Goal: Navigation & Orientation: Find specific page/section

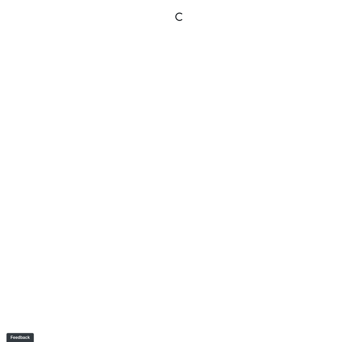
select select "rF9Y2TWouUAfWVEd1Berio"
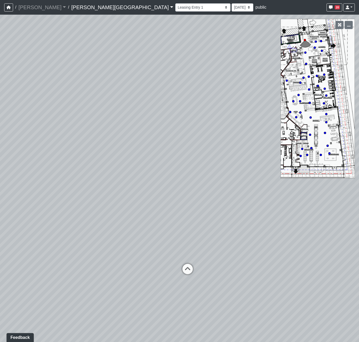
click at [96, 9] on link "Ellison Museum District" at bounding box center [122, 7] width 102 height 10
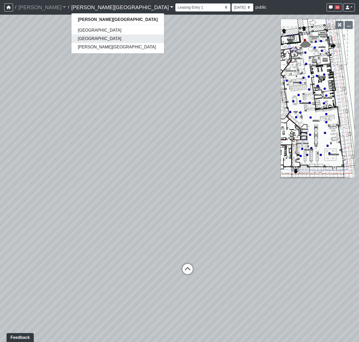
click at [79, 37] on link "[GEOGRAPHIC_DATA]" at bounding box center [118, 39] width 92 height 8
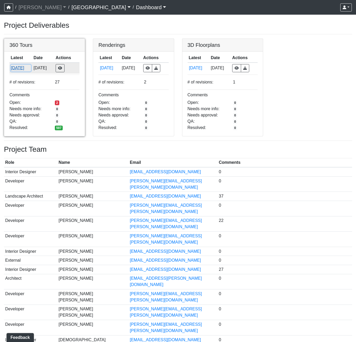
click at [13, 65] on button "[DATE]" at bounding box center [21, 68] width 20 height 7
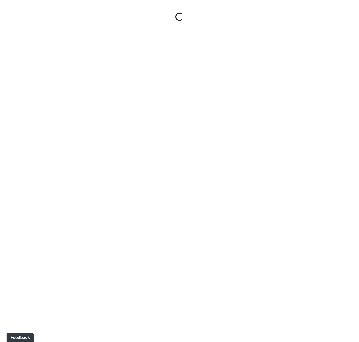
select select "gontoaMErPAtzSBVXh4ptW"
select select "h3ebyGk32eUmSzz99H473o"
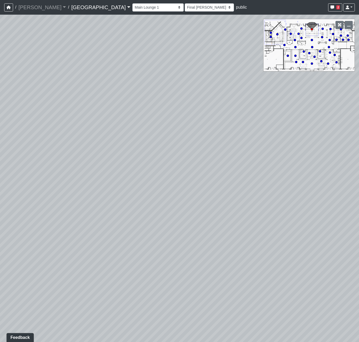
drag, startPoint x: 314, startPoint y: 64, endPoint x: 310, endPoint y: 63, distance: 3.8
click at [312, 64] on div "NON-CURRENT REVISION" at bounding box center [179, 179] width 359 height 328
click at [311, 63] on icon at bounding box center [312, 63] width 3 height 3
select select "rippxyhkynD5Hm89PJ8RuH"
select select "h3ebyGk32eUmSzz99H473o"
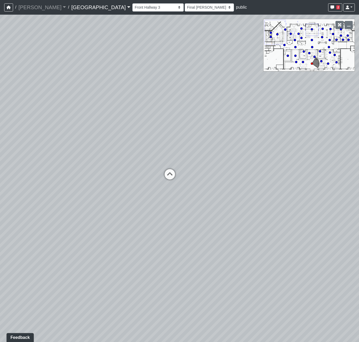
drag, startPoint x: 259, startPoint y: 92, endPoint x: -106, endPoint y: 20, distance: 372.0
click at [0, 20] on html "/ Flournoy Flournoy Loading... / Cool Springs Cool Springs Loading... Cool Spri…" at bounding box center [179, 171] width 359 height 342
drag, startPoint x: 85, startPoint y: 65, endPoint x: -72, endPoint y: 62, distance: 157.0
click at [0, 62] on html "/ Flournoy Flournoy Loading... / Cool Springs Cool Springs Loading... Cool Spri…" at bounding box center [179, 171] width 359 height 342
drag, startPoint x: 115, startPoint y: 151, endPoint x: 193, endPoint y: 128, distance: 81.4
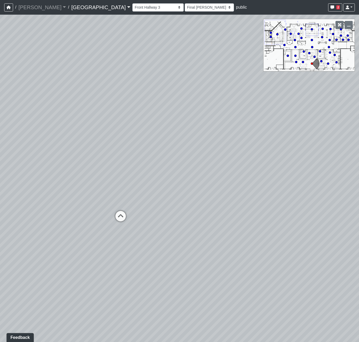
click at [193, 128] on div "Loading... Pool Courtyard Entry 1 Loading... Main Lounge 2 Loading... Pool Cour…" at bounding box center [179, 179] width 359 height 328
drag, startPoint x: 297, startPoint y: 139, endPoint x: 255, endPoint y: 139, distance: 41.4
click at [255, 139] on div "Loading... Pool Courtyard Entry 1 Loading... Main Lounge 2 Loading... Pool Cour…" at bounding box center [179, 179] width 359 height 328
drag, startPoint x: 286, startPoint y: 254, endPoint x: -306, endPoint y: 136, distance: 604.3
click at [0, 136] on html "/ Flournoy Flournoy Loading... / Cool Springs Cool Springs Loading... Cool Spri…" at bounding box center [179, 171] width 359 height 342
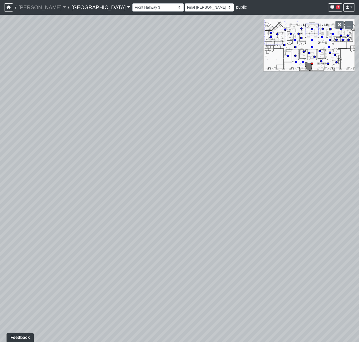
drag, startPoint x: 38, startPoint y: 168, endPoint x: -48, endPoint y: 355, distance: 205.8
click at [0, 342] on html "/ Flournoy Flournoy Loading... / Cool Springs Cool Springs Loading... Cool Spri…" at bounding box center [179, 171] width 359 height 342
drag, startPoint x: 290, startPoint y: 226, endPoint x: 228, endPoint y: 193, distance: 69.8
click at [228, 193] on div "Loading... Pool Courtyard Entry 1 Loading... Main Lounge 2 Loading... Pool Cour…" at bounding box center [179, 179] width 359 height 328
drag, startPoint x: 184, startPoint y: 147, endPoint x: -122, endPoint y: 109, distance: 307.6
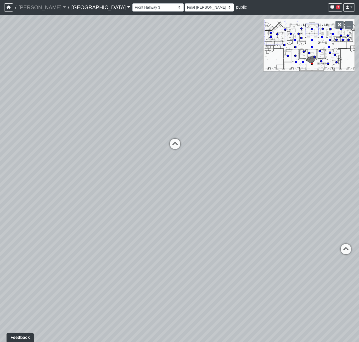
click at [0, 109] on html "/ Flournoy Flournoy Loading... / Cool Springs Cool Springs Loading... Cool Spri…" at bounding box center [179, 171] width 359 height 342
click at [308, 237] on icon at bounding box center [308, 242] width 16 height 16
select select "pwytxSWgYHVvzQRFmDsR4a"
select select "h3ebyGk32eUmSzz99H473o"
drag, startPoint x: 76, startPoint y: 283, endPoint x: 269, endPoint y: 255, distance: 194.8
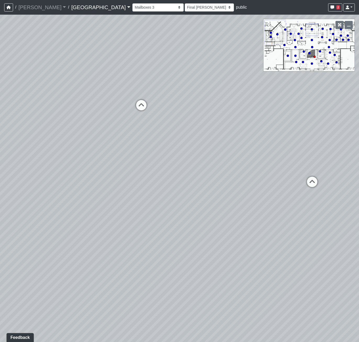
click at [269, 255] on div "Loading... Pool Courtyard Entry 1 Loading... Main Lounge 2 Loading... Pool Cour…" at bounding box center [179, 179] width 359 height 328
drag, startPoint x: 173, startPoint y: 255, endPoint x: 342, endPoint y: 228, distance: 171.9
click at [342, 228] on div "Loading... Pool Courtyard Entry 1 Loading... Main Lounge 2 Loading... Pool Cour…" at bounding box center [179, 179] width 359 height 328
drag, startPoint x: 96, startPoint y: 116, endPoint x: -83, endPoint y: 104, distance: 179.4
click at [0, 104] on html "/ Flournoy Flournoy Loading... / Cool Springs Cool Springs Loading... Cool Spri…" at bounding box center [179, 171] width 359 height 342
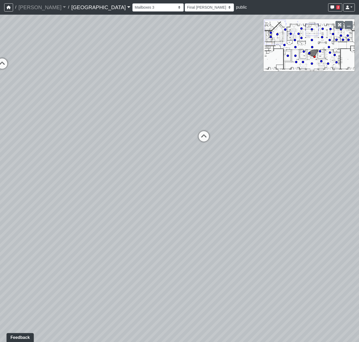
drag, startPoint x: 171, startPoint y: 176, endPoint x: 126, endPoint y: 236, distance: 74.8
click at [126, 236] on div "Loading... Pool Courtyard Entry 1 Loading... Main Lounge 2 Loading... Pool Cour…" at bounding box center [179, 179] width 359 height 328
click at [170, 186] on icon at bounding box center [167, 190] width 16 height 16
select select "bPB7wimamwCZGiPmsQdFAb"
select select "h3ebyGk32eUmSzz99H473o"
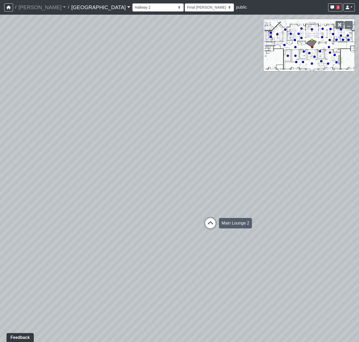
click at [209, 221] on icon at bounding box center [211, 226] width 16 height 16
select select "8wm9MnJtpJPgxGZkoe9s2K"
select select "h3ebyGk32eUmSzz99H473o"
drag, startPoint x: 223, startPoint y: 175, endPoint x: -55, endPoint y: 133, distance: 280.8
click at [0, 133] on html "/ Flournoy Flournoy Loading... / Cool Springs Cool Springs Loading... Cool Spri…" at bounding box center [179, 171] width 359 height 342
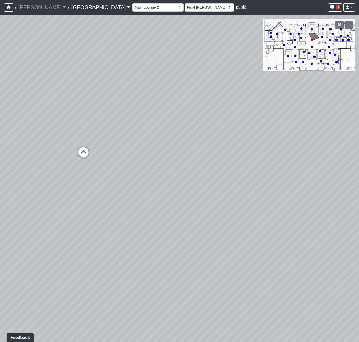
drag, startPoint x: 72, startPoint y: 224, endPoint x: 313, endPoint y: 232, distance: 240.9
click at [314, 233] on div "Loading... Pool Courtyard Entry 1 Loading... Main Lounge 2 Loading... Pool Cour…" at bounding box center [179, 179] width 359 height 328
drag, startPoint x: 308, startPoint y: 229, endPoint x: 146, endPoint y: 199, distance: 164.9
click at [146, 199] on div "Loading... Pool Courtyard Entry 1 Loading... Main Lounge 2 Loading... Pool Cour…" at bounding box center [179, 179] width 359 height 328
drag, startPoint x: 234, startPoint y: 221, endPoint x: -24, endPoint y: 219, distance: 257.6
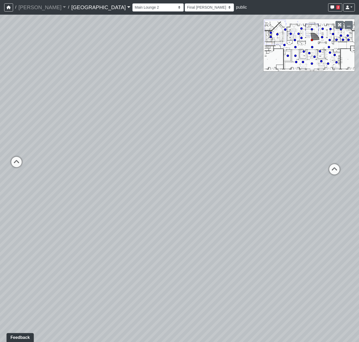
click at [0, 219] on html "/ Flournoy Flournoy Loading... / Cool Springs Cool Springs Loading... Cool Spri…" at bounding box center [179, 171] width 359 height 342
drag, startPoint x: 213, startPoint y: 221, endPoint x: 170, endPoint y: 220, distance: 43.0
click at [171, 221] on div "Loading... Pool Courtyard Entry 1 Loading... Main Lounge 2 Loading... Pool Cour…" at bounding box center [179, 179] width 359 height 328
click at [215, 151] on icon at bounding box center [213, 154] width 16 height 16
select select "5YdP8s9J1uMCwQbH227TJn"
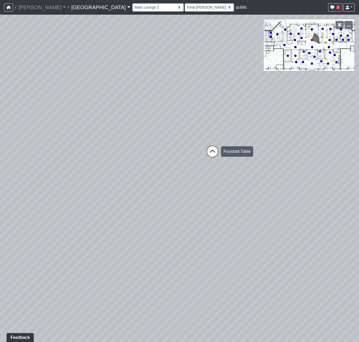
select select "h3ebyGk32eUmSzz99H473o"
drag, startPoint x: 347, startPoint y: 154, endPoint x: 170, endPoint y: 165, distance: 178.0
click at [111, 165] on div "Loading... Pool Courtyard Entry 1 Loading... Main Lounge 2 Loading... Pool Cour…" at bounding box center [179, 179] width 359 height 328
click at [340, 36] on circle at bounding box center [341, 36] width 2 height 2
select select "tiT8Tjknz2DSiMmwk11F66"
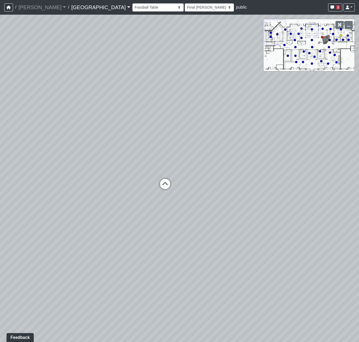
select select "h3ebyGk32eUmSzz99H473o"
drag, startPoint x: 169, startPoint y: 207, endPoint x: 119, endPoint y: 97, distance: 120.3
click at [119, 97] on div "Loading... Pool Courtyard Entry 1 Loading... Main Lounge 2 Loading... Pool Cour…" at bounding box center [179, 179] width 359 height 328
drag, startPoint x: 189, startPoint y: 159, endPoint x: 311, endPoint y: 263, distance: 160.4
click at [311, 263] on div "Loading... Pool Courtyard Entry 1 Loading... Main Lounge 2 Loading... Pool Cour…" at bounding box center [179, 179] width 359 height 328
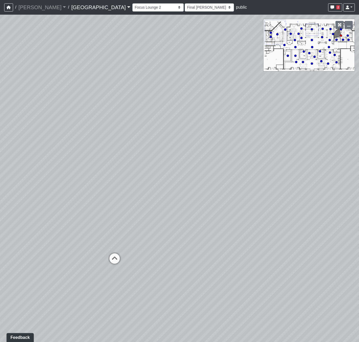
drag, startPoint x: 54, startPoint y: 182, endPoint x: 252, endPoint y: 196, distance: 198.8
click at [252, 196] on div "Loading... Pool Courtyard Entry 1 Loading... Main Lounge 2 Loading... Pool Cour…" at bounding box center [179, 179] width 359 height 328
click at [278, 35] on circle at bounding box center [278, 34] width 2 height 2
select select "cH18fr94jDTRmB5JSKNetn"
select select "93VtKPcPFWh8z7vX4wXbQP"
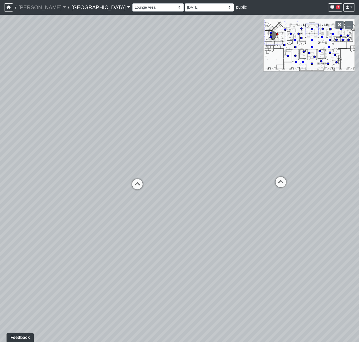
drag, startPoint x: 202, startPoint y: 194, endPoint x: -81, endPoint y: 97, distance: 299.0
click at [0, 97] on html "/ Flournoy Flournoy Loading... / Cool Springs Cool Springs Loading... Cool Spri…" at bounding box center [179, 171] width 359 height 342
drag, startPoint x: 151, startPoint y: 160, endPoint x: -88, endPoint y: 130, distance: 241.1
click at [0, 130] on html "/ Flournoy Flournoy Loading... / Cool Springs Cool Springs Loading... Cool Spri…" at bounding box center [179, 171] width 359 height 342
drag, startPoint x: 107, startPoint y: 171, endPoint x: 61, endPoint y: 169, distance: 46.4
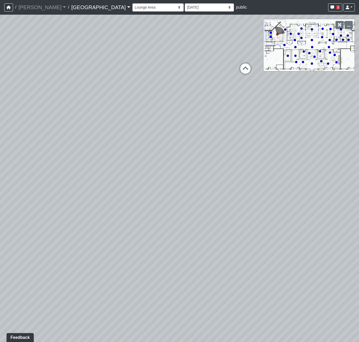
click at [61, 169] on div "Loading... Pool Courtyard Entry 1 Loading... Main Lounge 2 Loading... Pool Cour…" at bounding box center [179, 179] width 359 height 328
click at [71, 7] on link "[GEOGRAPHIC_DATA]" at bounding box center [100, 7] width 59 height 10
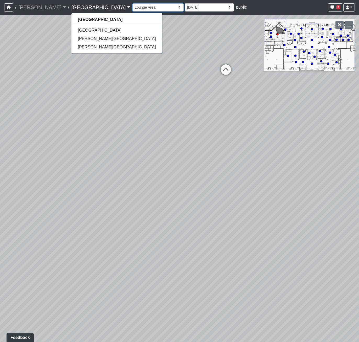
click at [133, 7] on select "Breezeway Entry Fireplace 1 Fireplace 2 Gate Golf Holes Shade Sails Sidewalk 1 …" at bounding box center [158, 7] width 51 height 8
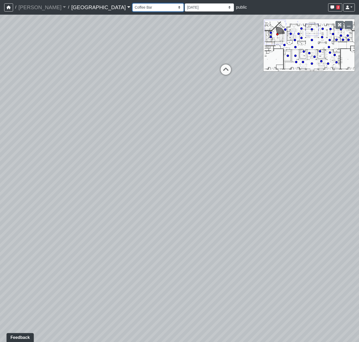
click at [133, 3] on select "Breezeway Entry Fireplace 1 Fireplace 2 Gate Golf Holes Shade Sails Sidewalk 1 …" at bounding box center [158, 7] width 51 height 8
select select "cPz5AA6jdxfLA8T8qokQ2v"
select select "h3ebyGk32eUmSzz99H473o"
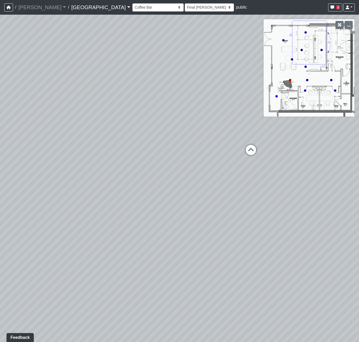
drag, startPoint x: 263, startPoint y: 163, endPoint x: -75, endPoint y: 74, distance: 348.7
click at [0, 74] on html "/ Flournoy Flournoy Loading... / Cool Springs Cool Springs Boiling Springs Elli…" at bounding box center [179, 171] width 359 height 342
drag, startPoint x: 116, startPoint y: 189, endPoint x: -57, endPoint y: 252, distance: 184.1
click at [0, 252] on html "/ Flournoy Flournoy Loading... / Cool Springs Cool Springs Boiling Springs Elli…" at bounding box center [179, 171] width 359 height 342
drag, startPoint x: 9, startPoint y: 252, endPoint x: -17, endPoint y: 238, distance: 29.9
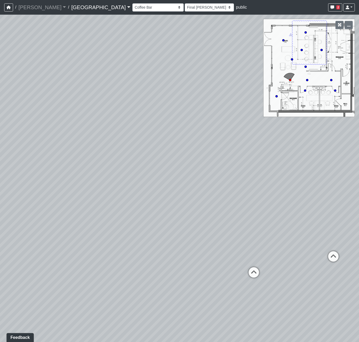
click at [0, 238] on html "/ Flournoy Flournoy Loading... / Cool Springs Cool Springs Boiling Springs Elli…" at bounding box center [179, 171] width 359 height 342
drag, startPoint x: 139, startPoint y: 88, endPoint x: -43, endPoint y: 43, distance: 187.8
click at [0, 43] on html "/ Flournoy Flournoy Loading... / Cool Springs Cool Springs Boiling Springs Elli…" at bounding box center [179, 171] width 359 height 342
drag, startPoint x: 153, startPoint y: 169, endPoint x: -130, endPoint y: 214, distance: 286.6
click at [0, 214] on html "/ Flournoy Flournoy Loading... / Cool Springs Cool Springs Boiling Springs Elli…" at bounding box center [179, 171] width 359 height 342
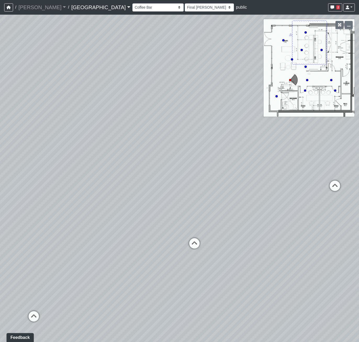
drag, startPoint x: 100, startPoint y: 89, endPoint x: 241, endPoint y: 118, distance: 144.6
click at [241, 118] on div "Loading... Pool Courtyard Entry 1 Loading... Main Lounge 2 Loading... Pool Cour…" at bounding box center [179, 179] width 359 height 328
drag, startPoint x: 78, startPoint y: 115, endPoint x: 297, endPoint y: 122, distance: 218.9
click at [290, 122] on div "Loading... Pool Courtyard Entry 1 Loading... Main Lounge 2 Loading... Pool Cour…" at bounding box center [179, 179] width 359 height 328
click at [133, 7] on select "Breezeway Entry Fireplace 1 Fireplace 2 Gate Golf Holes Shade Sails Sidewalk 1 …" at bounding box center [158, 7] width 51 height 8
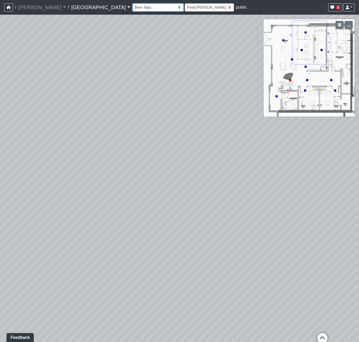
click at [133, 3] on select "Breezeway Entry Fireplace 1 Fireplace 2 Gate Golf Holes Shade Sails Sidewalk 1 …" at bounding box center [158, 7] width 51 height 8
select select "nvS5Qoo4jEJcuhprzpoMAu"
select select "h3ebyGk32eUmSzz99H473o"
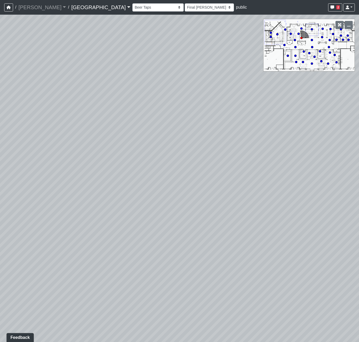
drag, startPoint x: 231, startPoint y: 177, endPoint x: 97, endPoint y: 210, distance: 138.2
click at [97, 210] on div "Loading... Pool Courtyard Entry 1 Loading... Main Lounge 2 Loading... Pool Cour…" at bounding box center [179, 179] width 359 height 328
click at [133, 322] on div "Loading... Pool Courtyard Entry 1 Loading... Main Lounge 2 Loading... Pool Cour…" at bounding box center [179, 179] width 359 height 328
drag, startPoint x: 89, startPoint y: 221, endPoint x: 268, endPoint y: 214, distance: 178.9
click at [261, 216] on div "Loading... Pool Courtyard Entry 1 Loading... Main Lounge 2 Loading... Pool Cour…" at bounding box center [179, 179] width 359 height 328
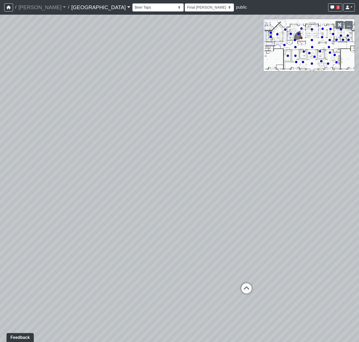
drag, startPoint x: 149, startPoint y: 204, endPoint x: 322, endPoint y: 188, distance: 173.2
click at [322, 188] on div "Loading... Pool Courtyard Entry 1 Loading... Main Lounge 2 Loading... Pool Cour…" at bounding box center [179, 179] width 359 height 328
click at [133, 10] on select "Breezeway Entry Fireplace 1 Fireplace 2 Gate Golf Holes Shade Sails Sidewalk 1 …" at bounding box center [158, 7] width 51 height 8
click at [72, 7] on link "[GEOGRAPHIC_DATA]" at bounding box center [100, 7] width 59 height 10
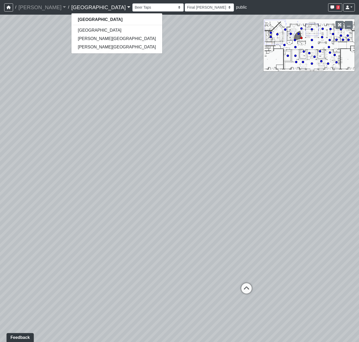
click at [133, 2] on div "Breezeway Entry Fireplace 1 Fireplace 2 Gate Golf Holes Shade Sails Sidewalk 1 …" at bounding box center [244, 7] width 223 height 10
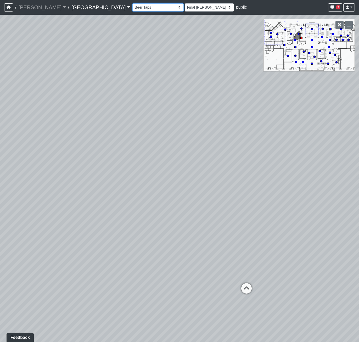
click at [133, 8] on select "Breezeway Entry Fireplace 1 Fireplace 2 Gate Golf Holes Shade Sails Sidewalk 1 …" at bounding box center [158, 7] width 51 height 8
click at [133, 3] on select "Breezeway Entry Fireplace 1 Fireplace 2 Gate Golf Holes Shade Sails Sidewalk 1 …" at bounding box center [158, 7] width 51 height 8
select select "cPz5AA6jdxfLA8T8qokQ2v"
select select "h3ebyGk32eUmSzz99H473o"
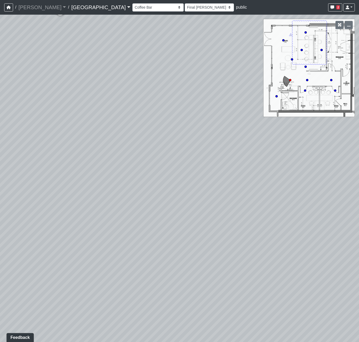
drag, startPoint x: -27, startPoint y: 1, endPoint x: -177, endPoint y: -21, distance: 151.4
click at [0, 0] on html "/ Flournoy Flournoy Loading... / Cool Springs Cool Springs Boiling Springs Elli…" at bounding box center [179, 171] width 359 height 342
drag, startPoint x: 111, startPoint y: 182, endPoint x: 109, endPoint y: 198, distance: 16.4
click at [110, 198] on div "Loading... Pool Courtyard Entry 1 Loading... Main Lounge 2 Loading... Pool Cour…" at bounding box center [179, 179] width 359 height 328
drag, startPoint x: 173, startPoint y: 127, endPoint x: -63, endPoint y: 144, distance: 237.2
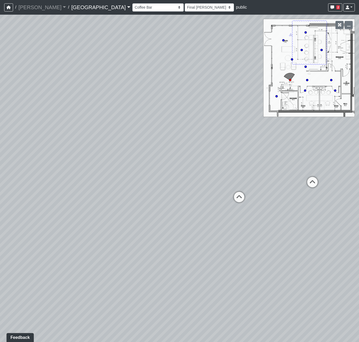
click at [0, 144] on html "/ Flournoy Flournoy Loading... / Cool Springs Cool Springs Boiling Springs Elli…" at bounding box center [179, 171] width 359 height 342
drag, startPoint x: 195, startPoint y: 173, endPoint x: 154, endPoint y: 202, distance: 50.5
click at [154, 202] on div "Loading... Pool Courtyard Entry 1 Loading... Main Lounge 2 Loading... Pool Cour…" at bounding box center [179, 179] width 359 height 328
click at [133, 5] on select "Breezeway Entry Fireplace 1 Fireplace 2 Gate Golf Holes Shade Sails Sidewalk 1 …" at bounding box center [158, 7] width 51 height 8
